Goal: Information Seeking & Learning: Learn about a topic

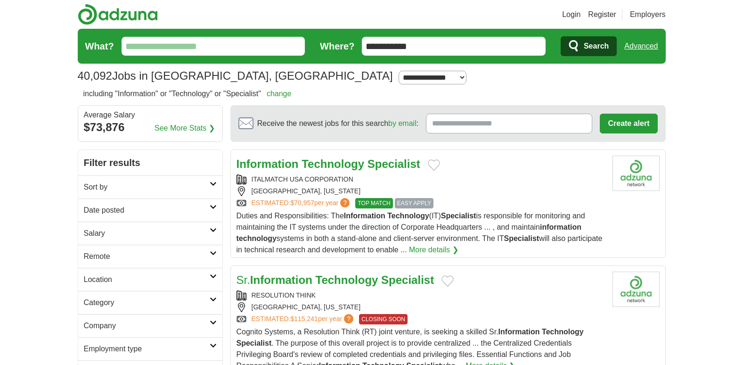
click at [340, 162] on strong "Technology" at bounding box center [332, 163] width 63 height 13
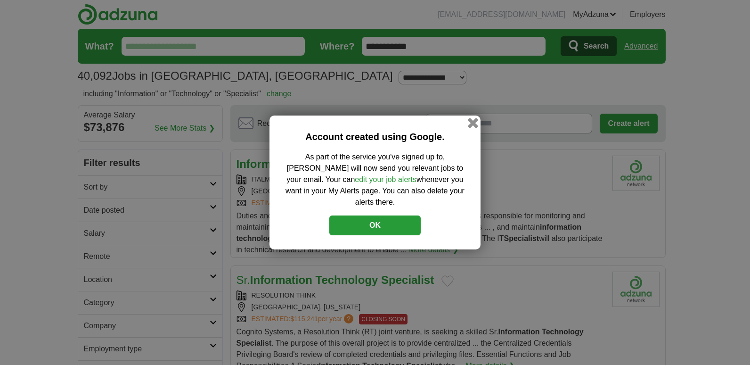
click at [470, 125] on button "button" at bounding box center [473, 123] width 10 height 10
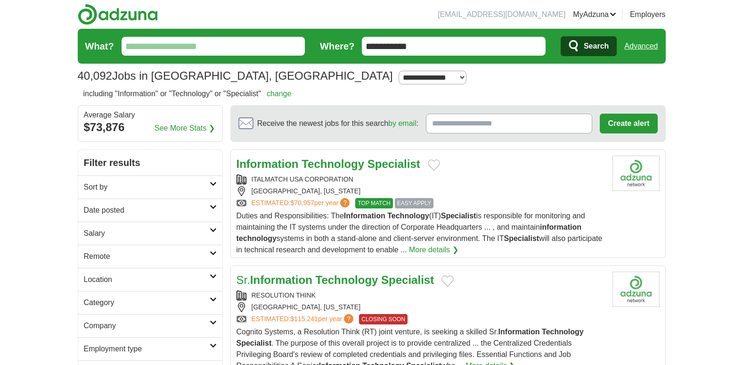
click at [348, 162] on strong "Technology" at bounding box center [332, 163] width 63 height 13
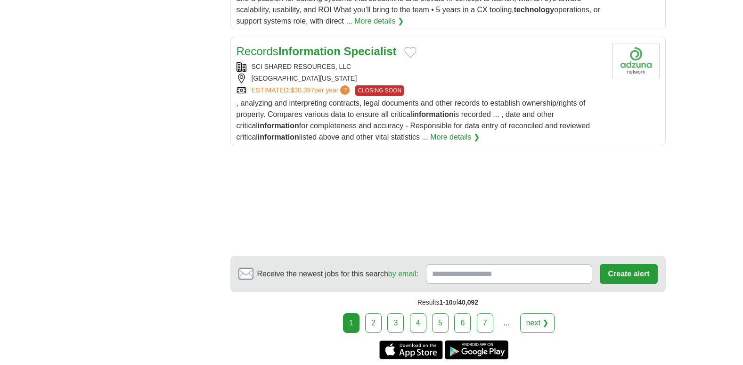
scroll to position [1387, 0]
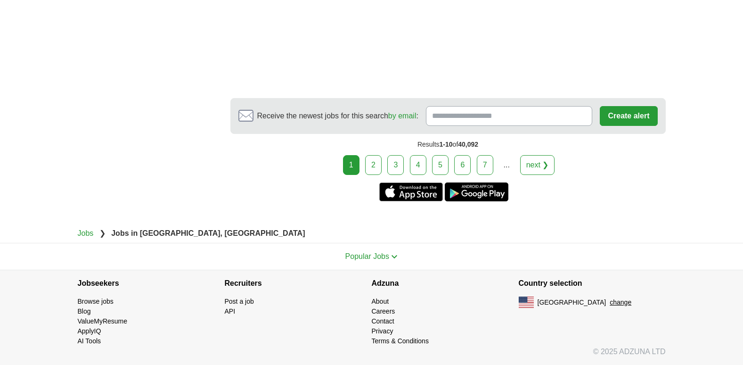
click at [379, 163] on link "2" at bounding box center [373, 165] width 16 height 20
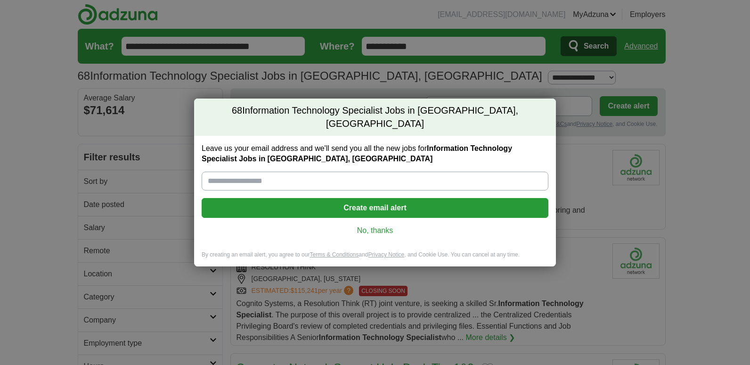
click at [383, 225] on link "No, thanks" at bounding box center [375, 230] width 332 height 10
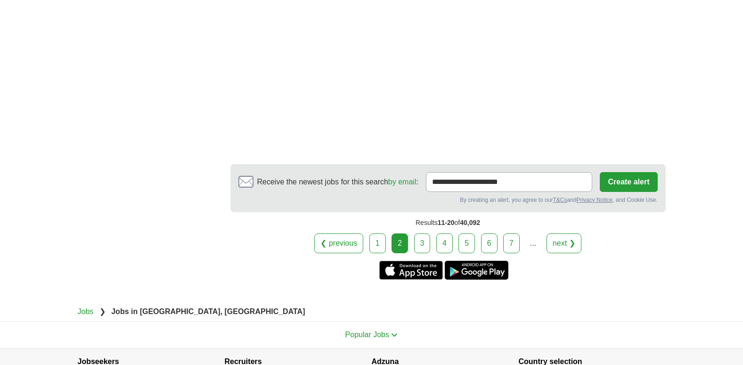
scroll to position [1787, 0]
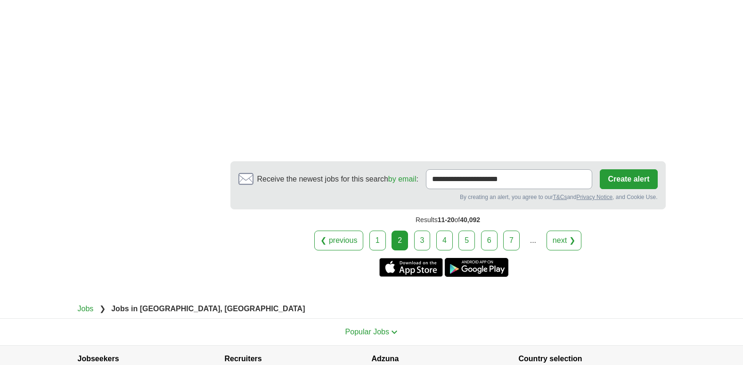
click at [421, 230] on link "3" at bounding box center [422, 240] width 16 height 20
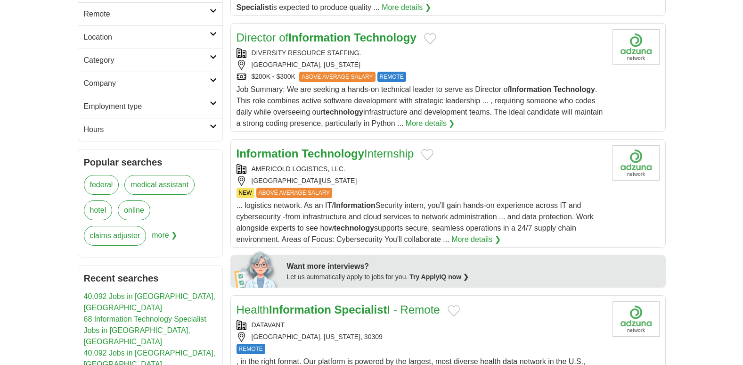
scroll to position [256, 0]
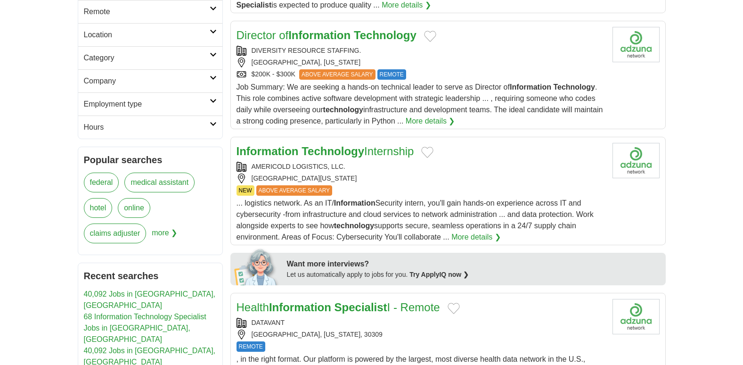
click at [355, 155] on strong "Technology" at bounding box center [332, 151] width 63 height 13
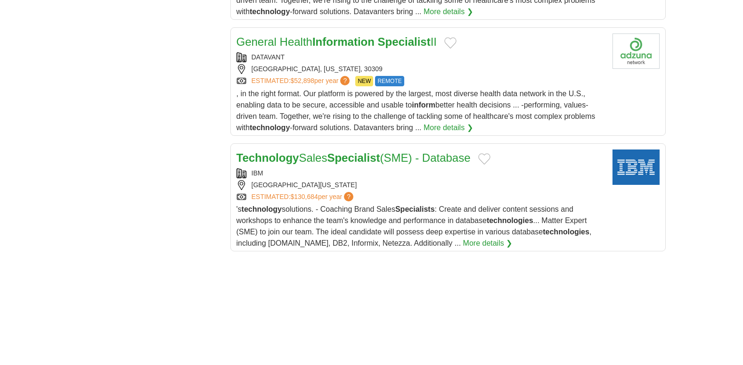
scroll to position [1150, 0]
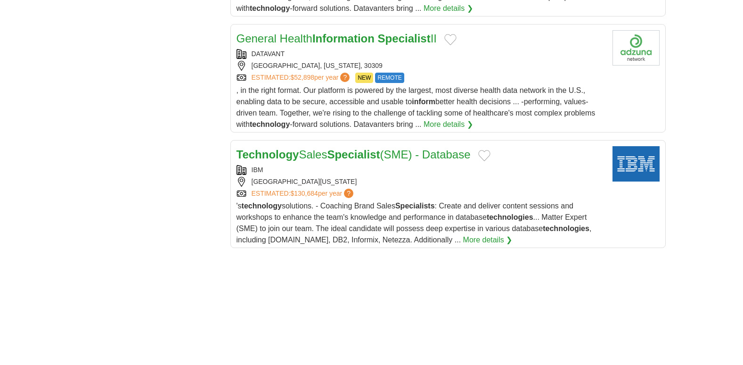
click at [374, 151] on strong "Specialist" at bounding box center [353, 154] width 53 height 13
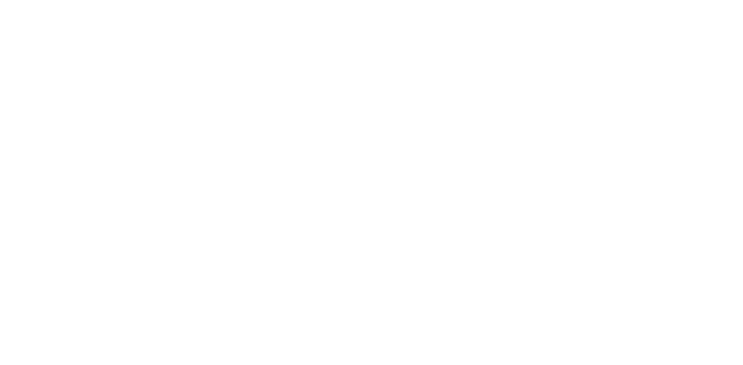
scroll to position [1826, 0]
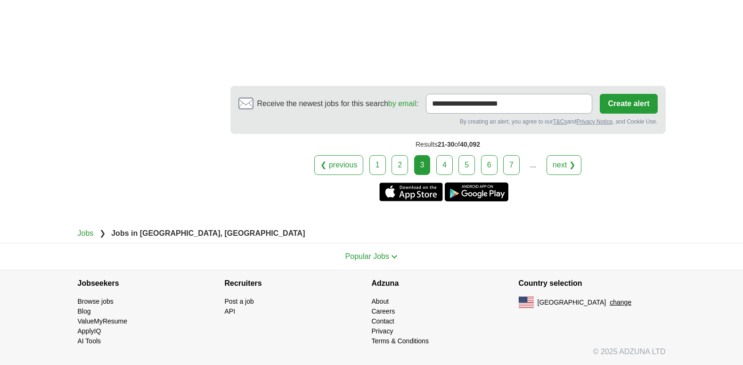
click at [446, 167] on link "4" at bounding box center [444, 165] width 16 height 20
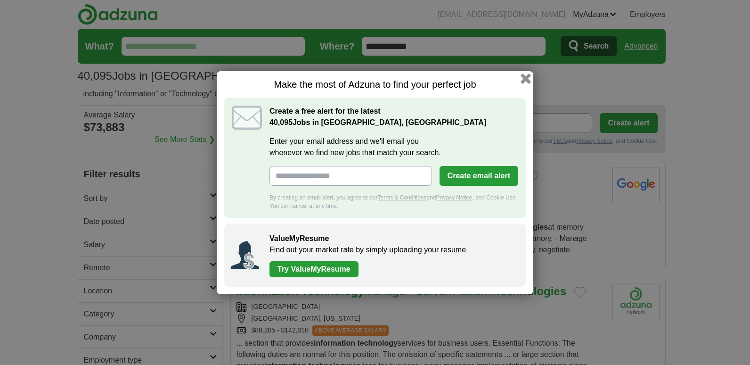
click at [525, 77] on button "button" at bounding box center [525, 78] width 10 height 10
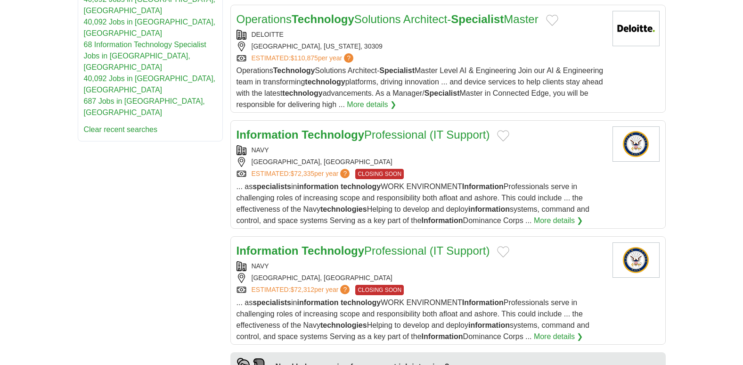
scroll to position [555, 0]
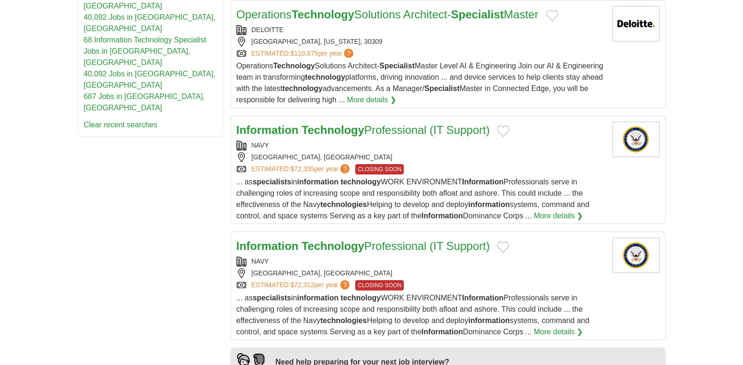
click at [385, 128] on link "Information Technology Professional (IT Support)" at bounding box center [362, 129] width 253 height 13
